Goal: Find specific page/section: Find specific page/section

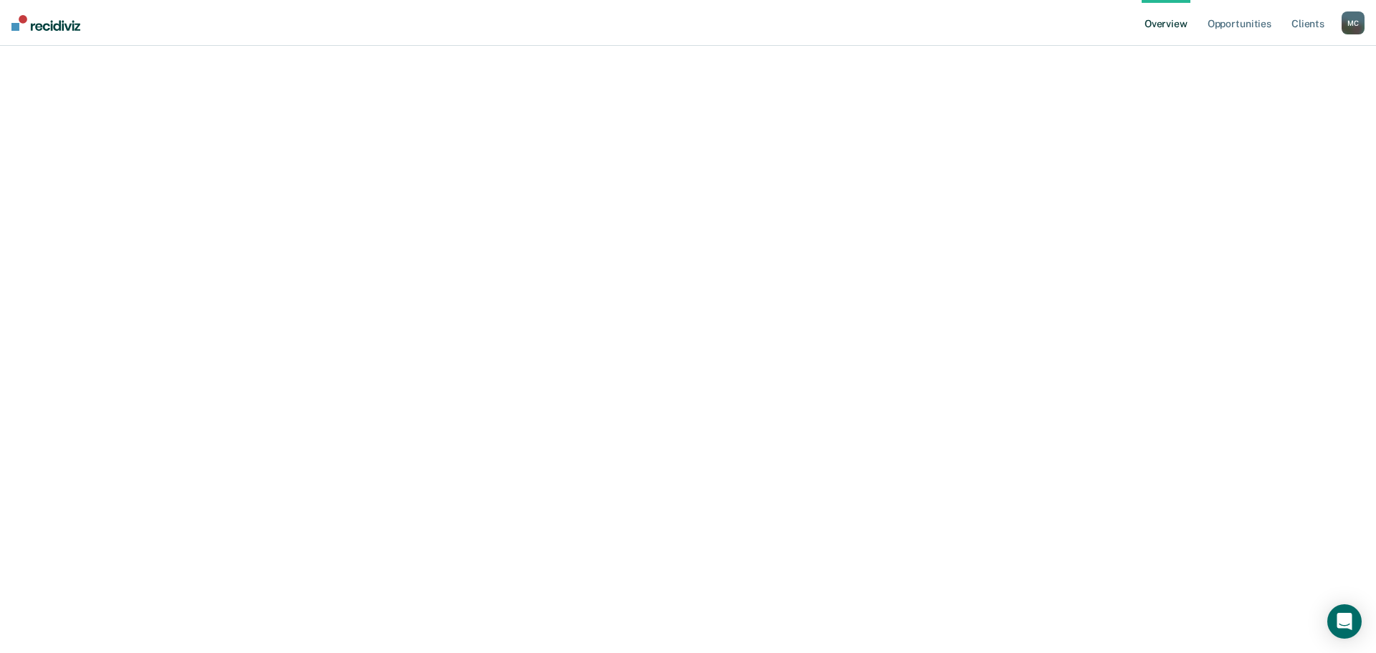
click at [54, 25] on img at bounding box center [45, 23] width 69 height 16
